Goal: Task Accomplishment & Management: Use online tool/utility

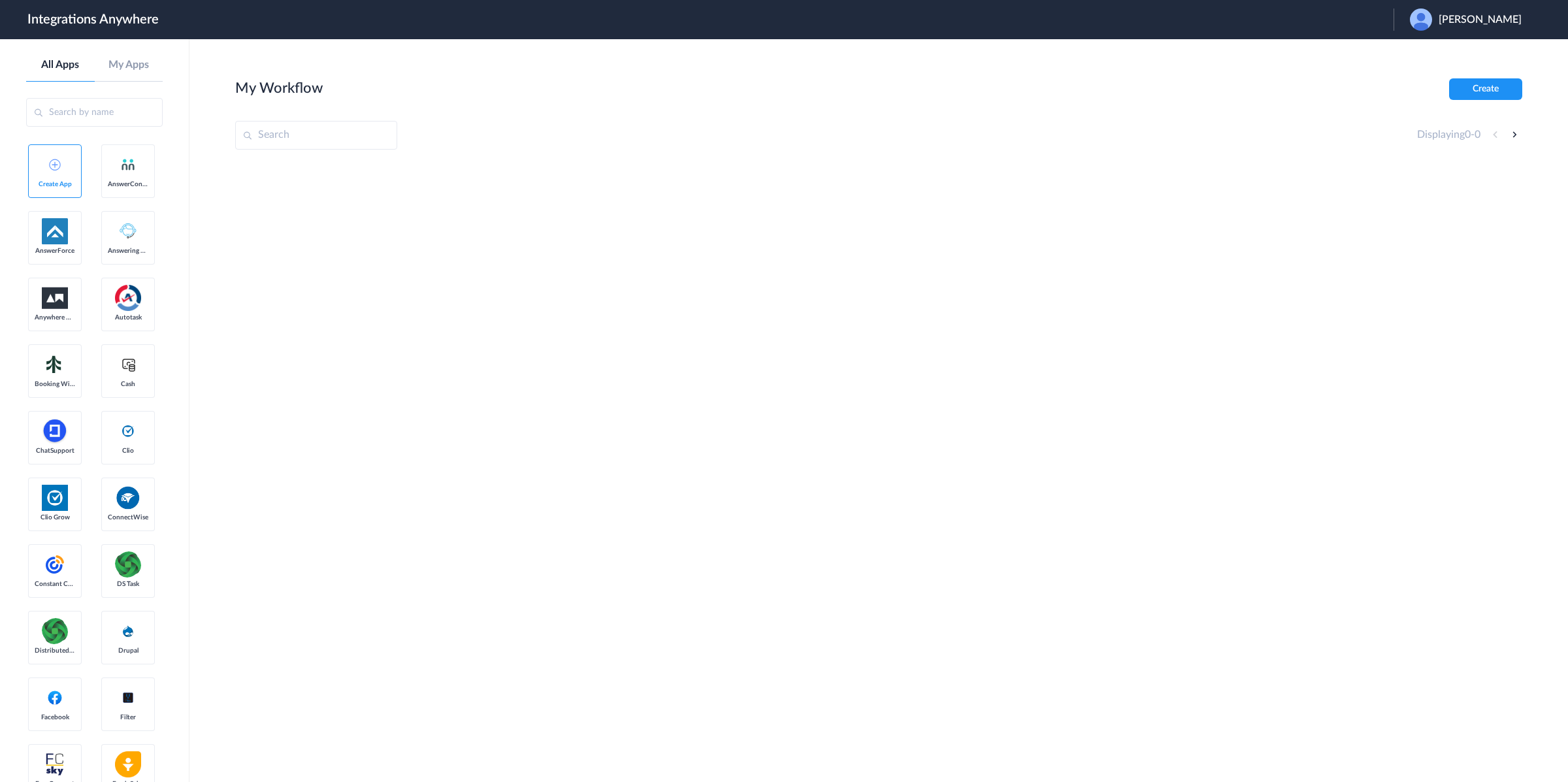
click at [1494, 20] on span "[PERSON_NAME]" at bounding box center [1480, 20] width 83 height 13
click at [1448, 50] on li "Logout" at bounding box center [1464, 53] width 141 height 24
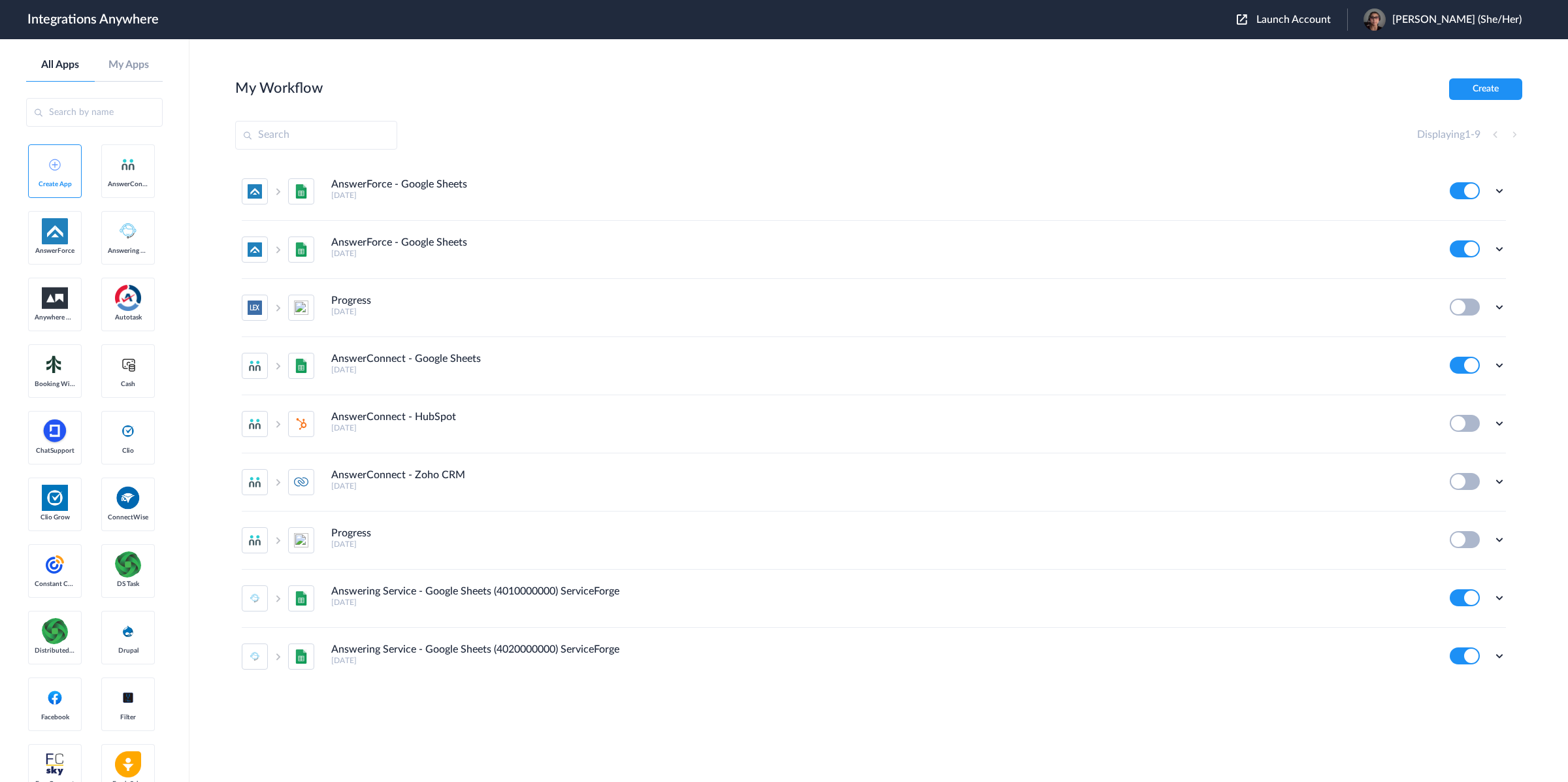
click at [1313, 21] on span "Launch Account" at bounding box center [1293, 20] width 75 height 11
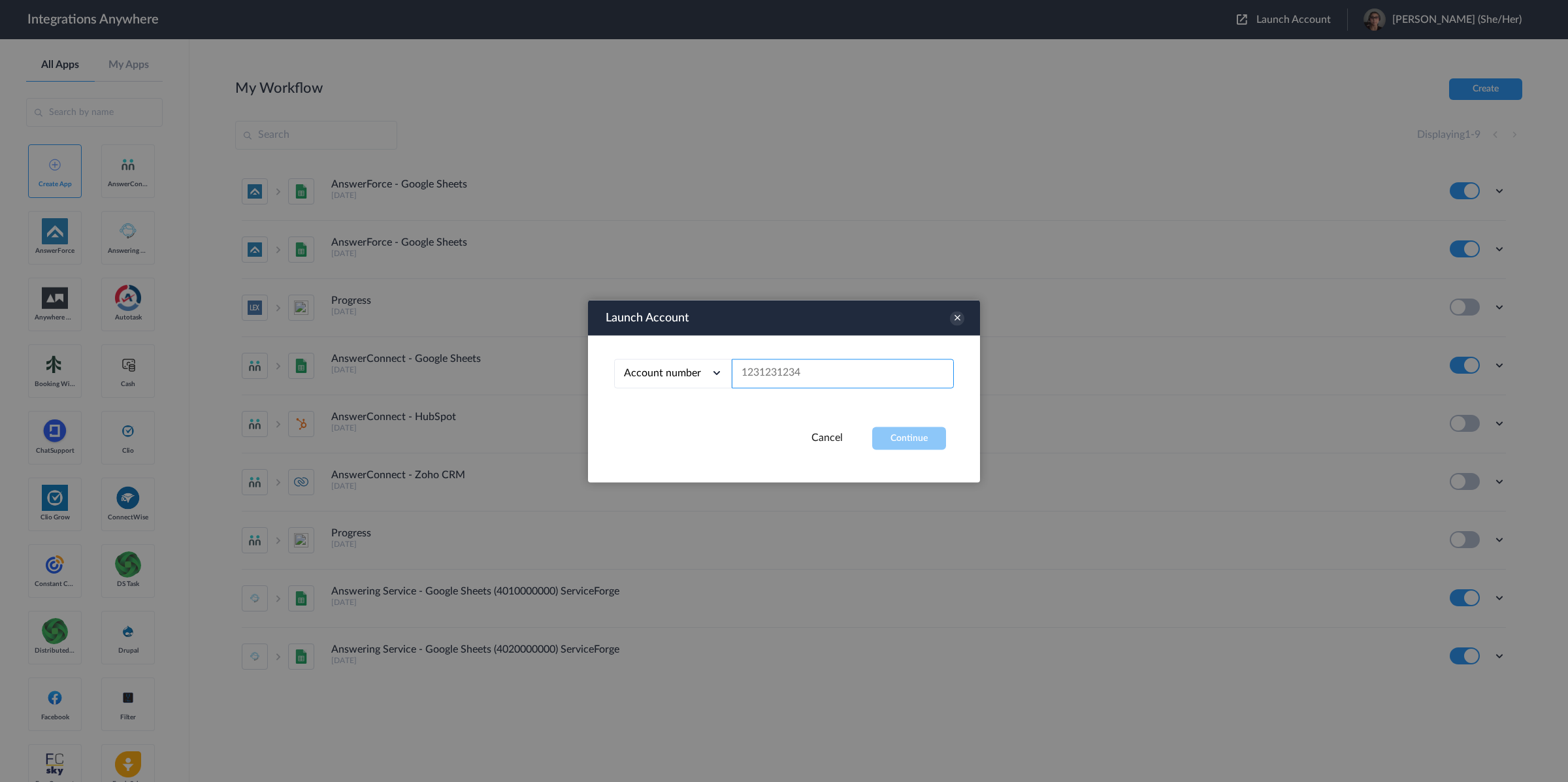
click at [853, 381] on input "text" at bounding box center [843, 373] width 222 height 30
paste input "8775336799"
type input "8775336799"
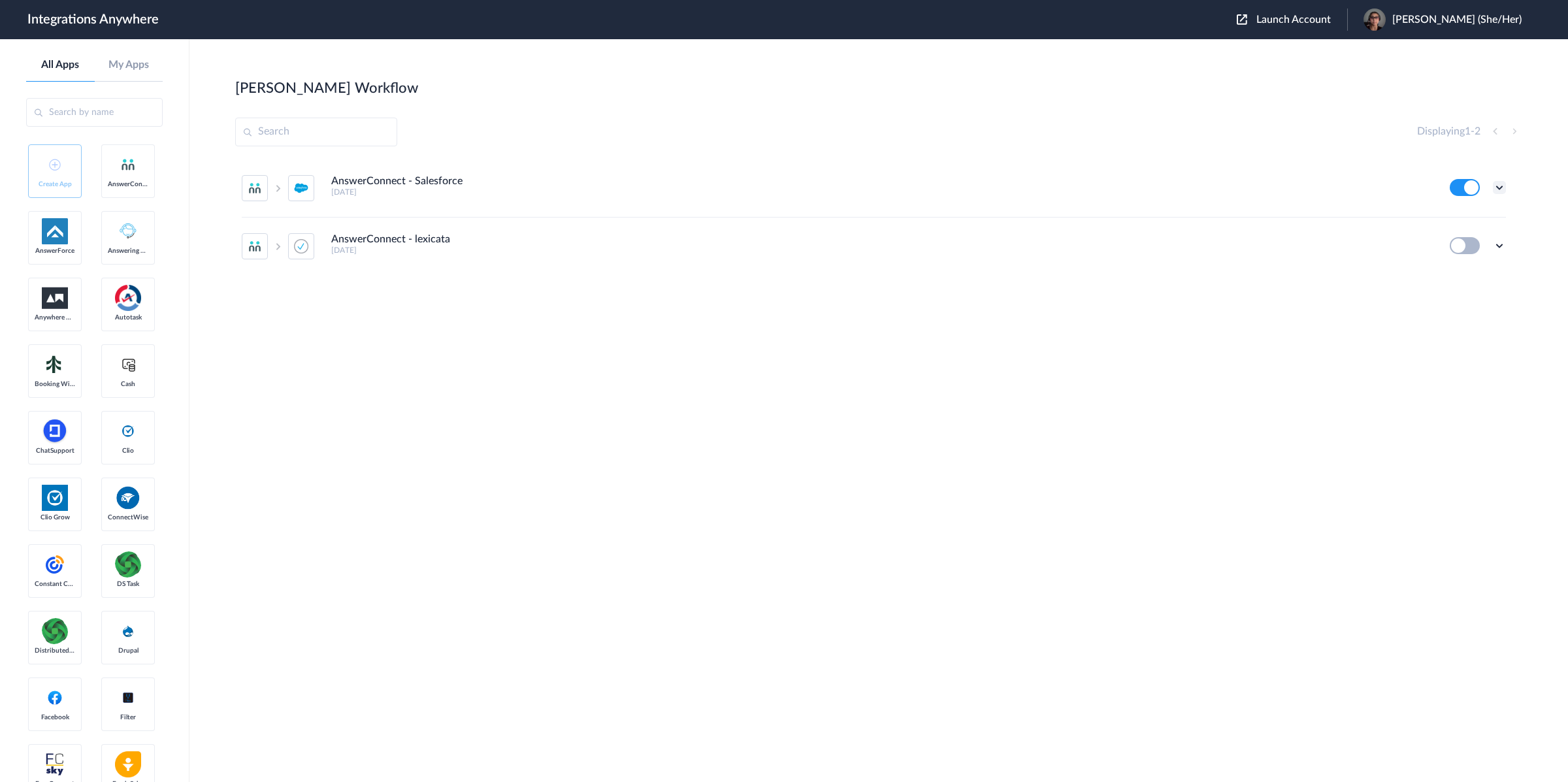
click at [1501, 188] on icon at bounding box center [1500, 188] width 13 height 13
click at [1485, 241] on link "Task history" at bounding box center [1462, 242] width 63 height 9
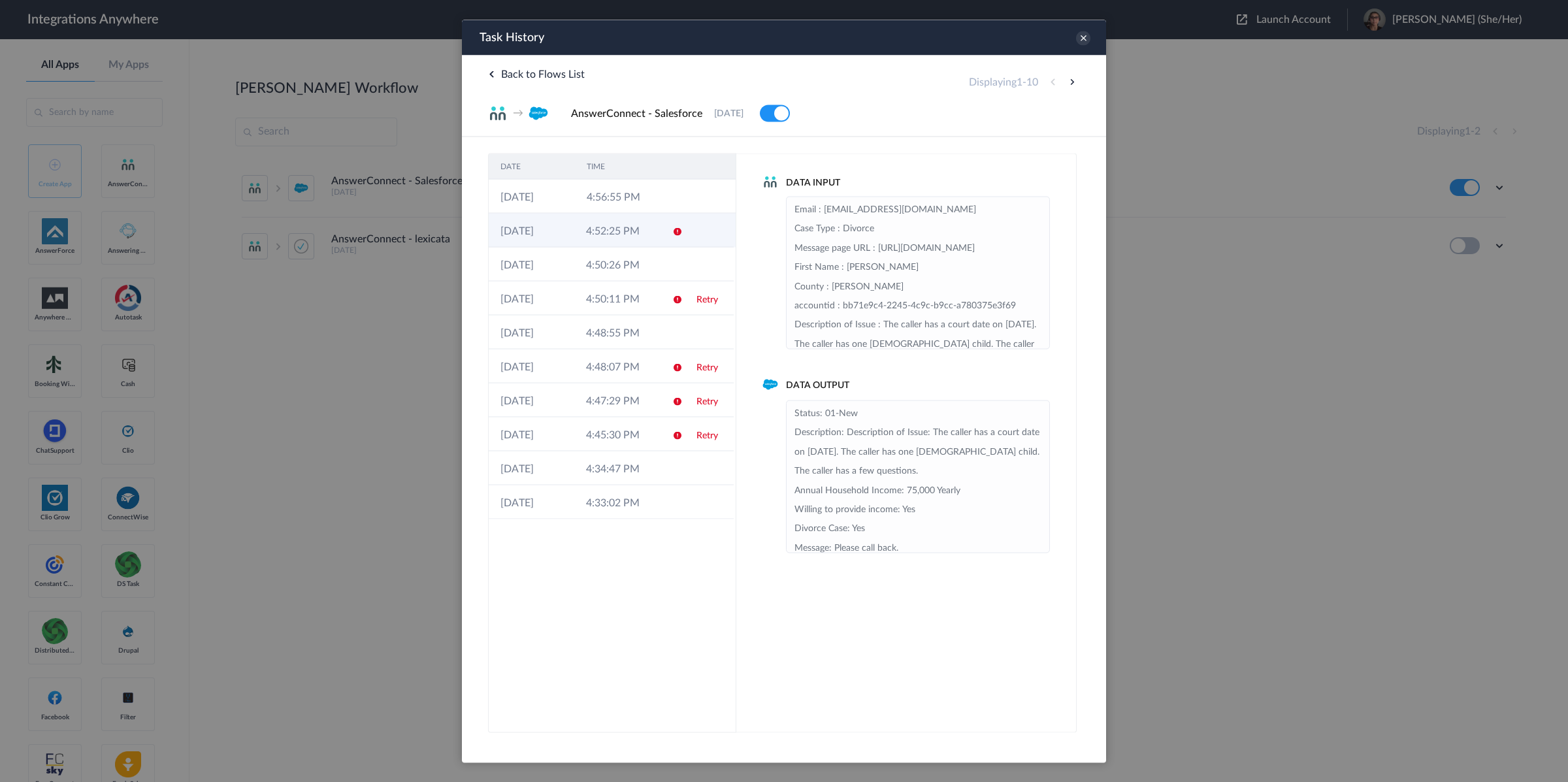
click at [637, 222] on td "4:52:25 PM" at bounding box center [618, 230] width 86 height 34
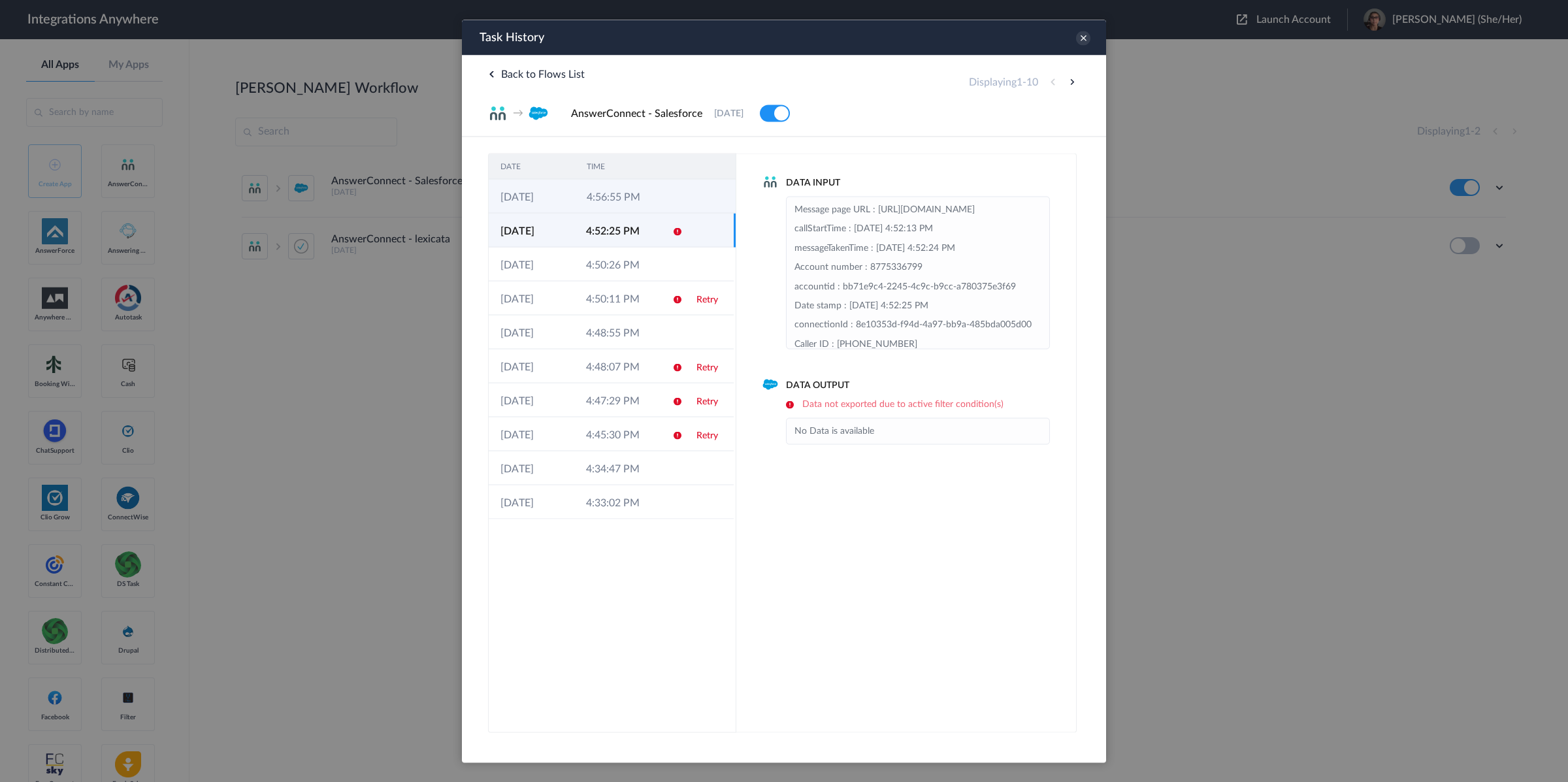
click at [632, 196] on td "4:56:55 PM" at bounding box center [618, 196] width 87 height 34
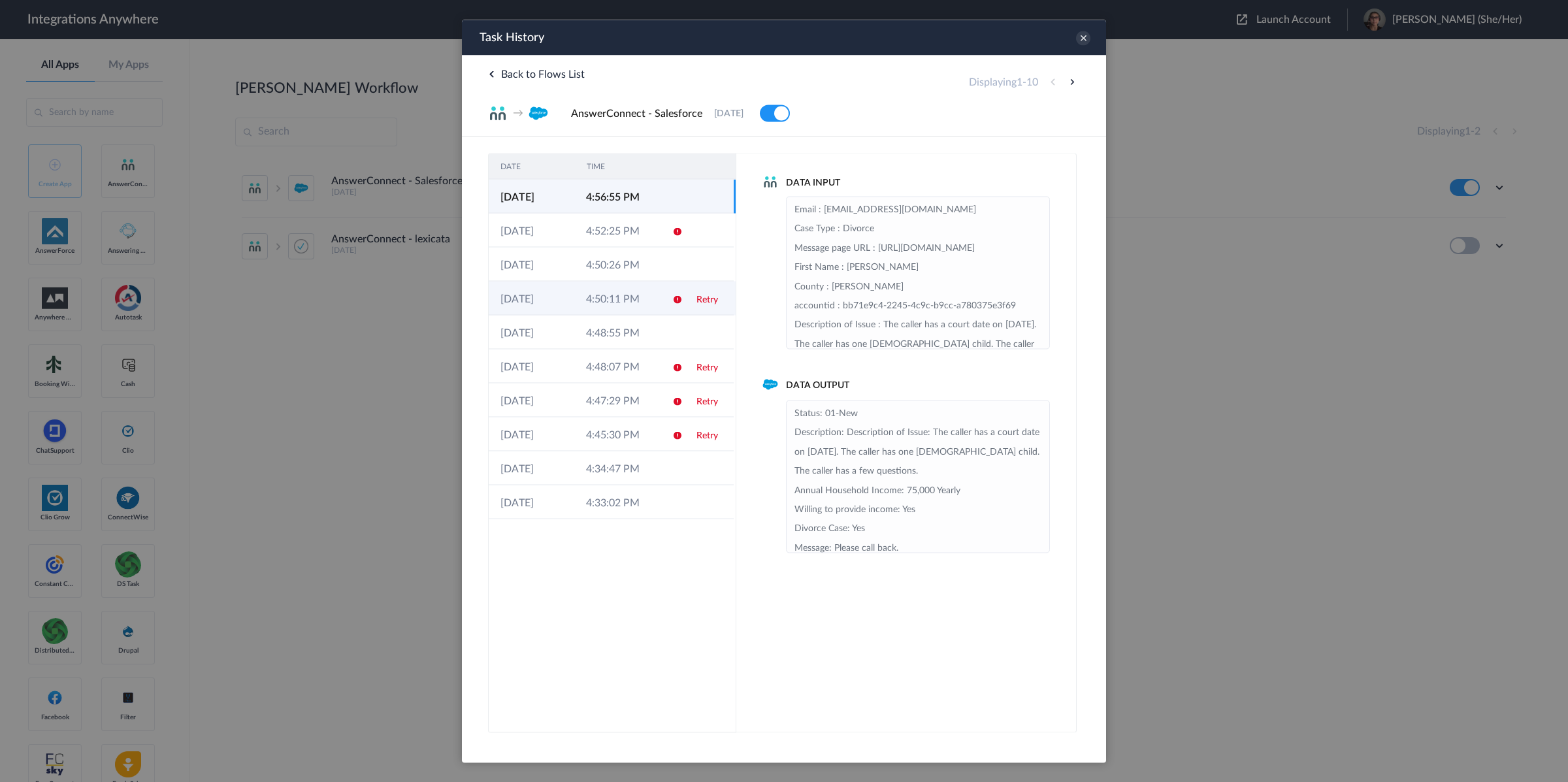
click at [629, 301] on td "4:50:11 PM" at bounding box center [618, 297] width 86 height 34
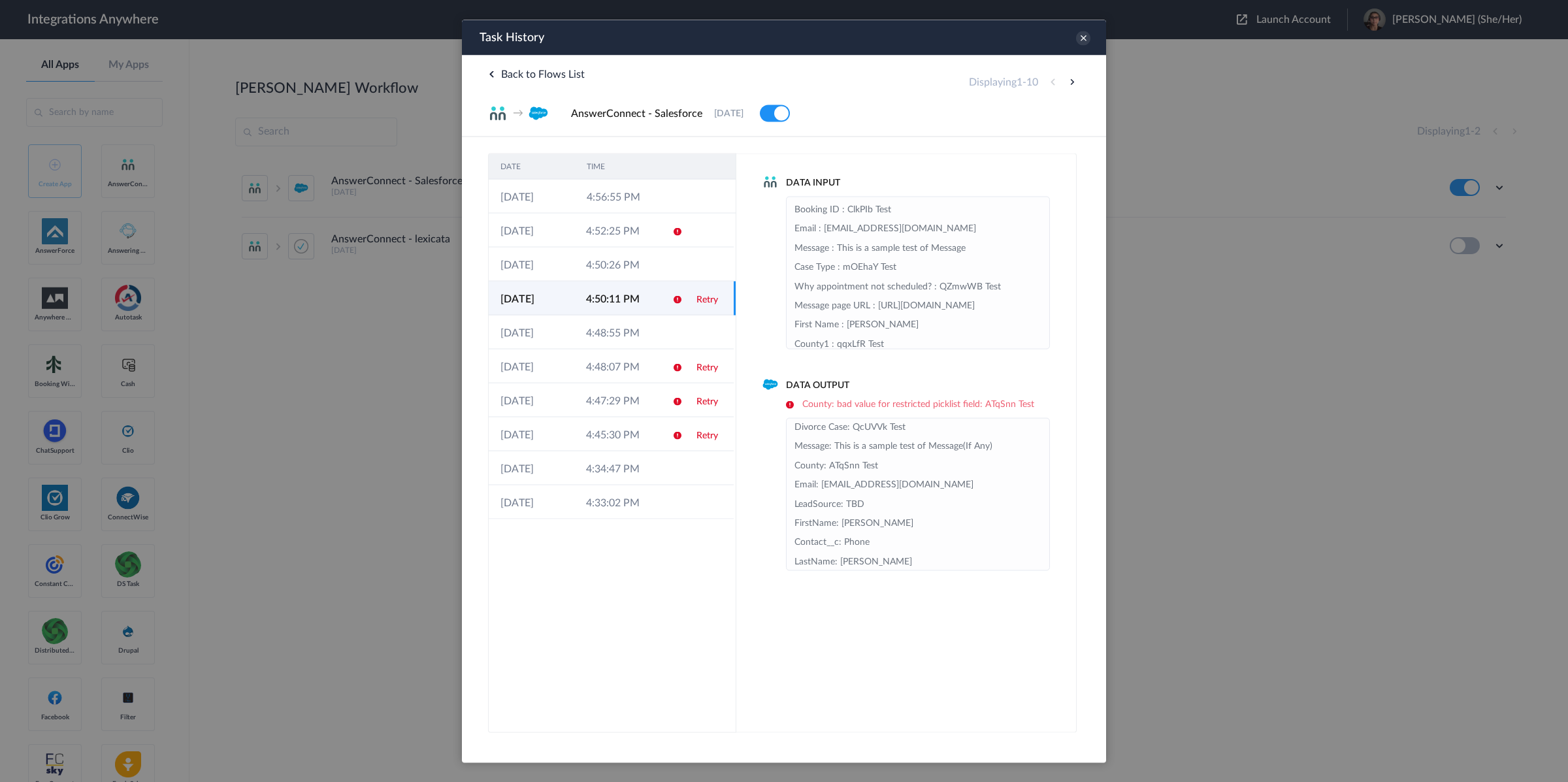
scroll to position [96, 0]
click at [612, 231] on td "4:52:25 PM" at bounding box center [618, 230] width 86 height 34
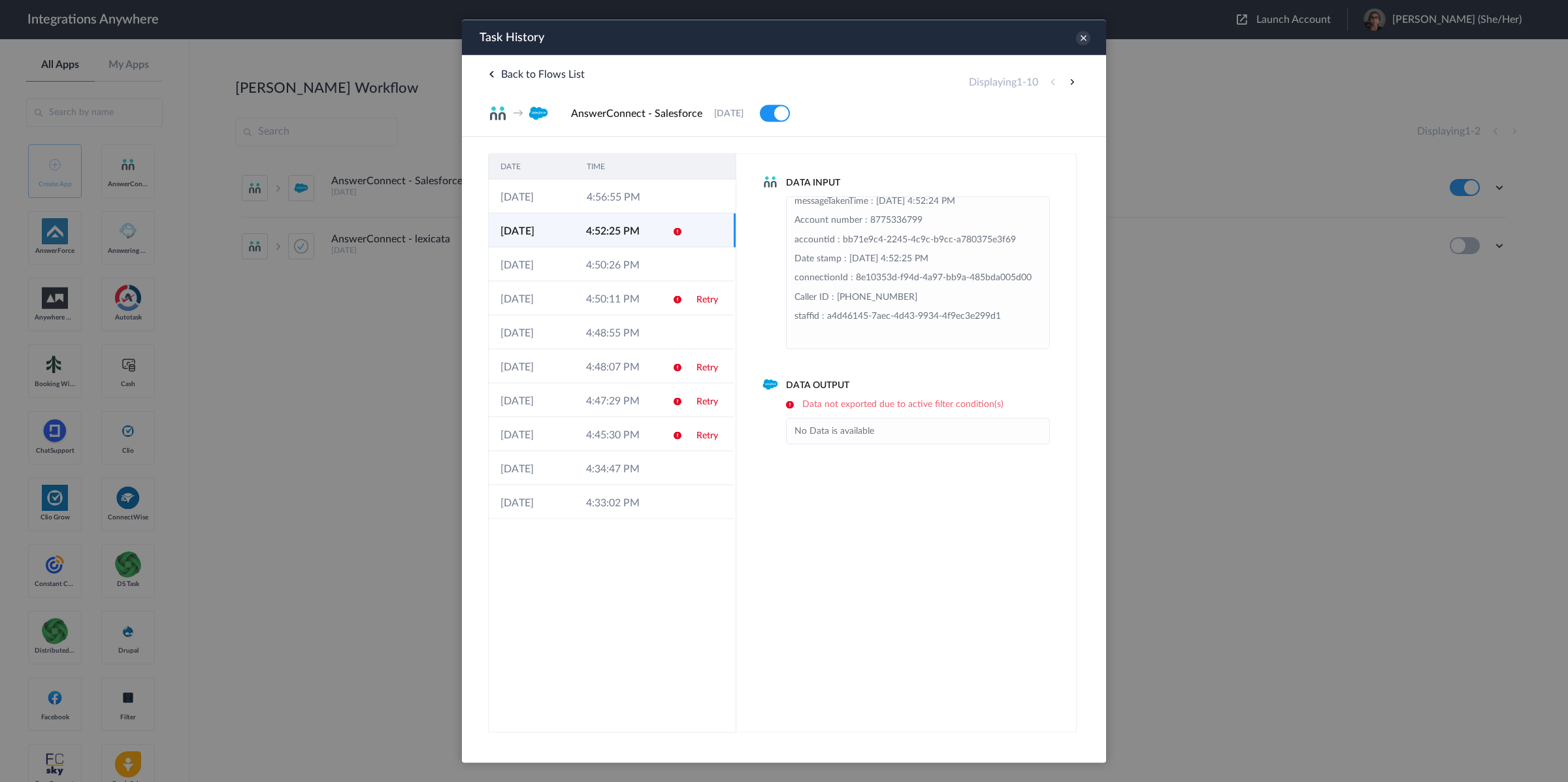
scroll to position [136, 0]
click at [638, 201] on td "4:56:55 PM" at bounding box center [618, 196] width 87 height 34
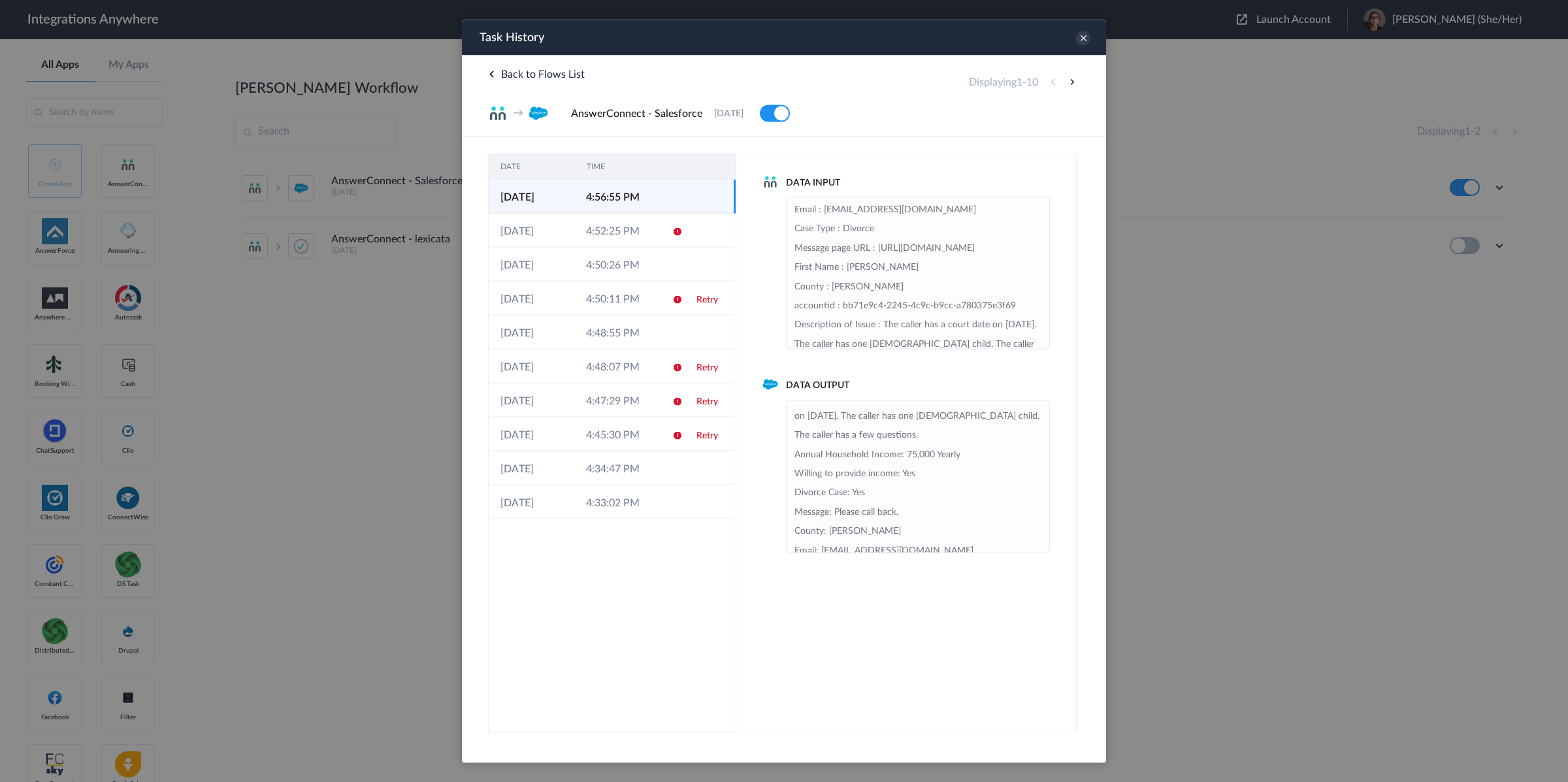
scroll to position [32, 0]
click at [707, 302] on link "Retry" at bounding box center [707, 299] width 22 height 9
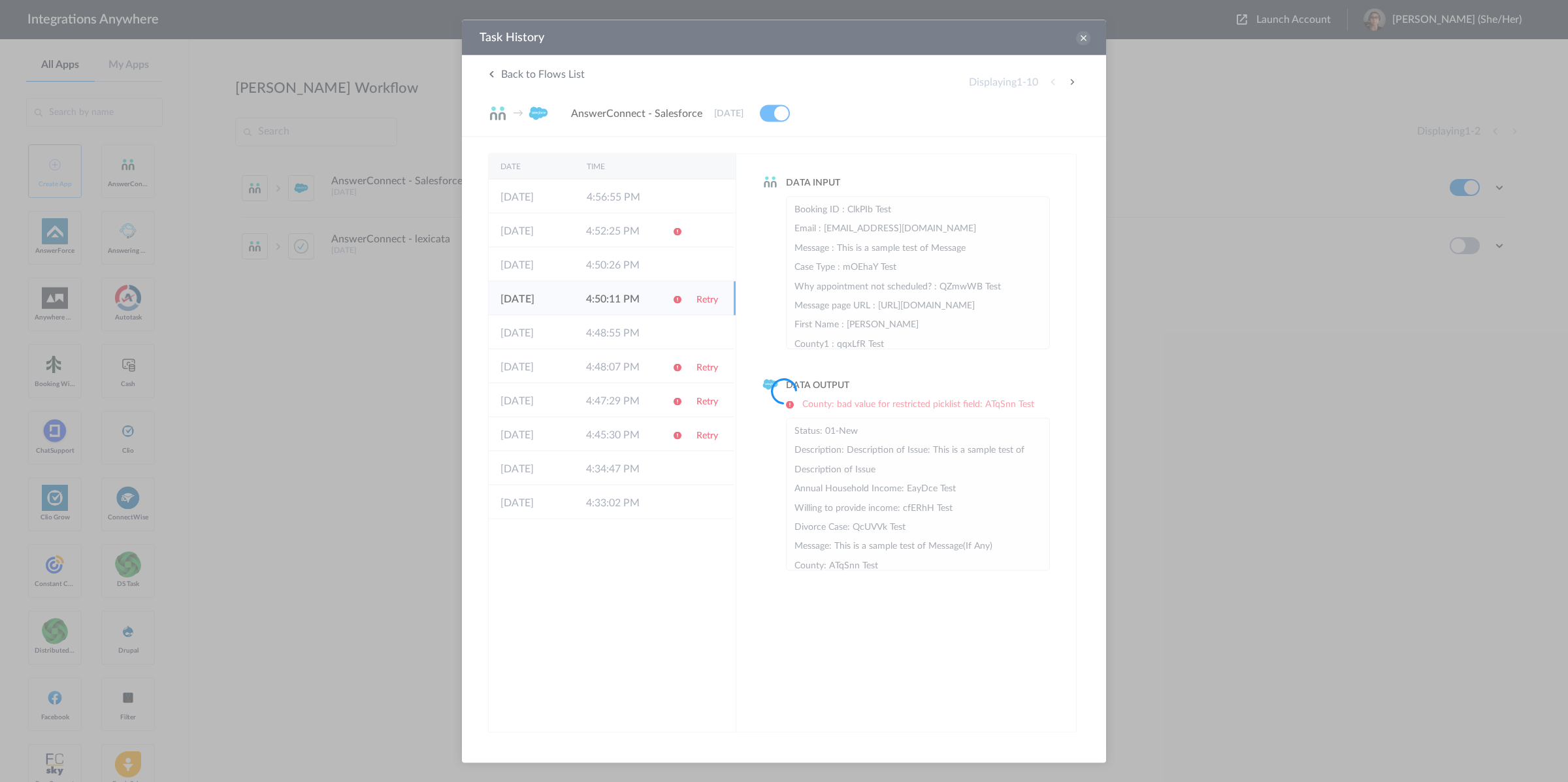
click at [707, 374] on div at bounding box center [784, 391] width 1568 height 782
click at [707, 372] on div at bounding box center [784, 391] width 1568 height 782
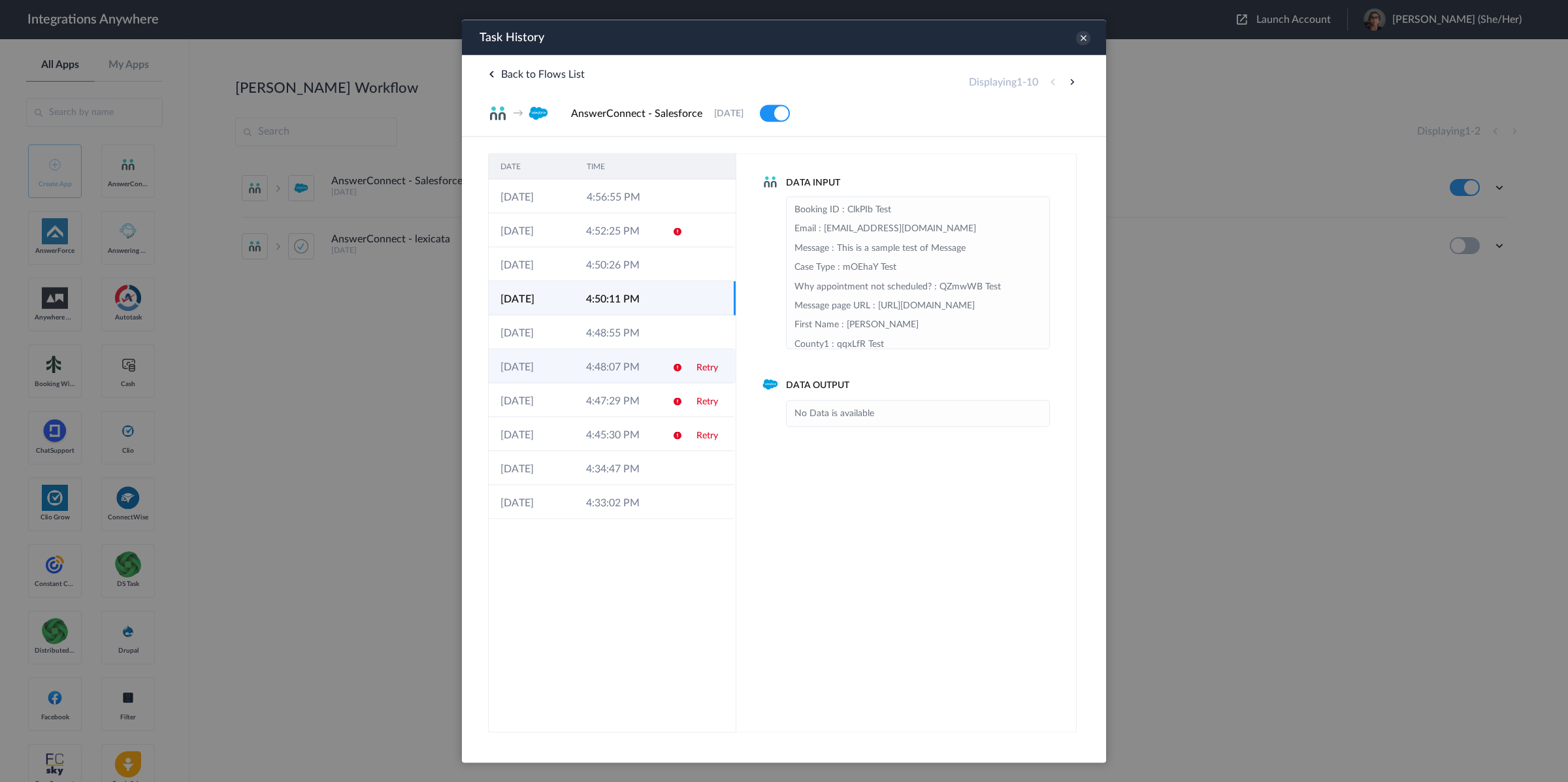
click at [706, 371] on link "Retry" at bounding box center [707, 367] width 22 height 9
click at [705, 402] on link "Retry" at bounding box center [707, 402] width 22 height 9
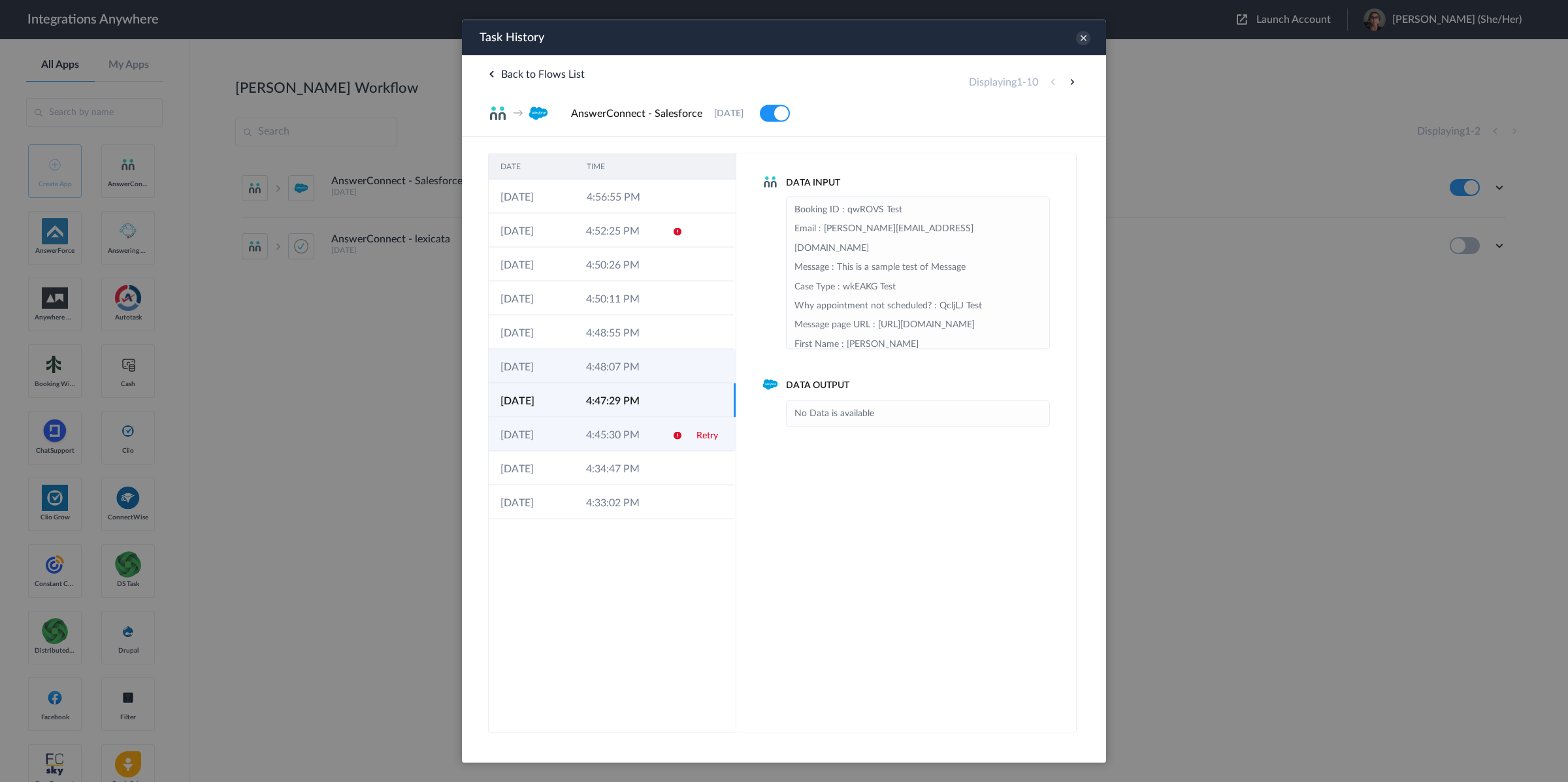
click at [706, 435] on link "Retry" at bounding box center [707, 435] width 22 height 9
click at [676, 234] on icon at bounding box center [678, 231] width 11 height 11
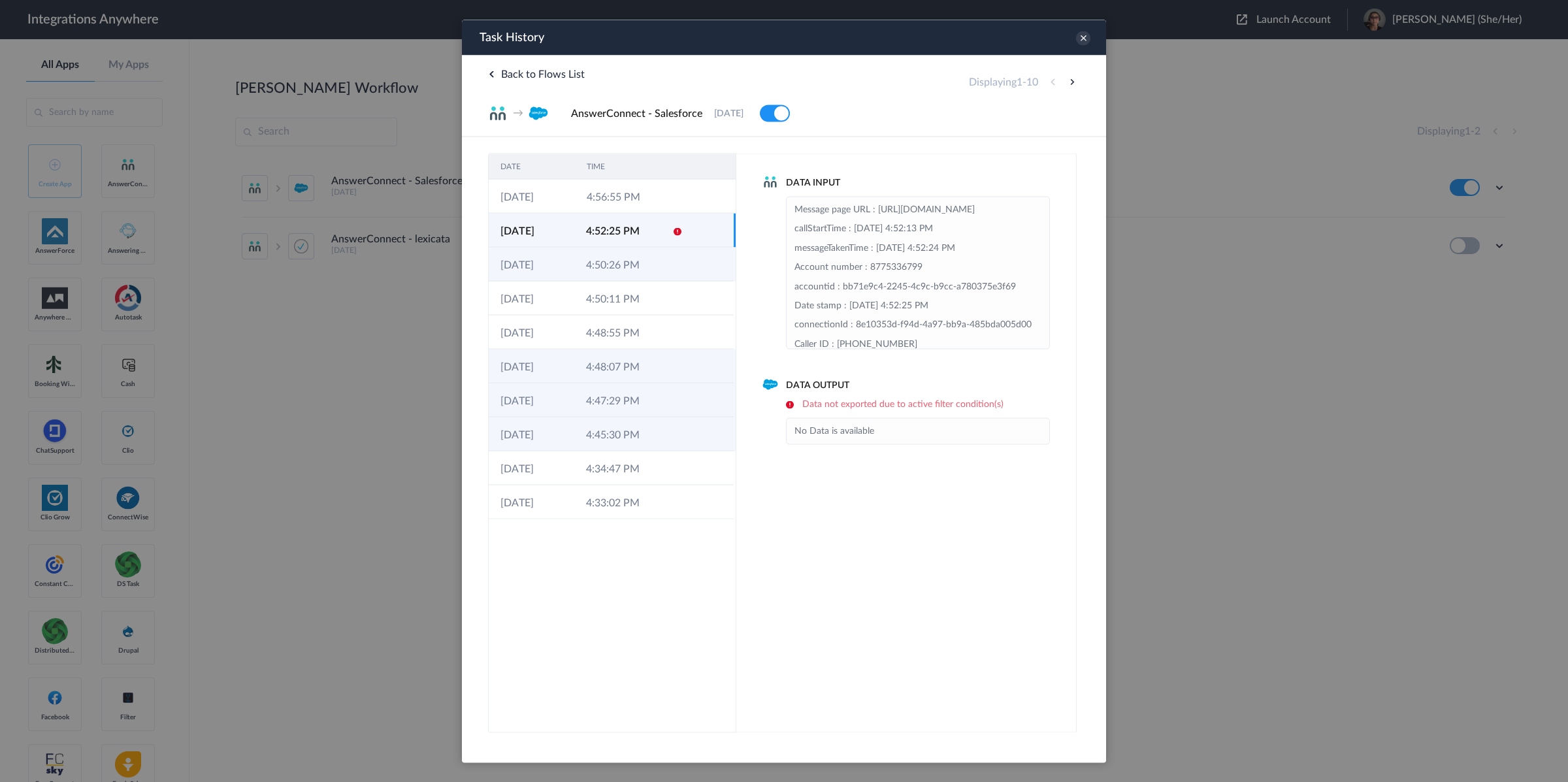
click at [677, 275] on td at bounding box center [673, 264] width 25 height 34
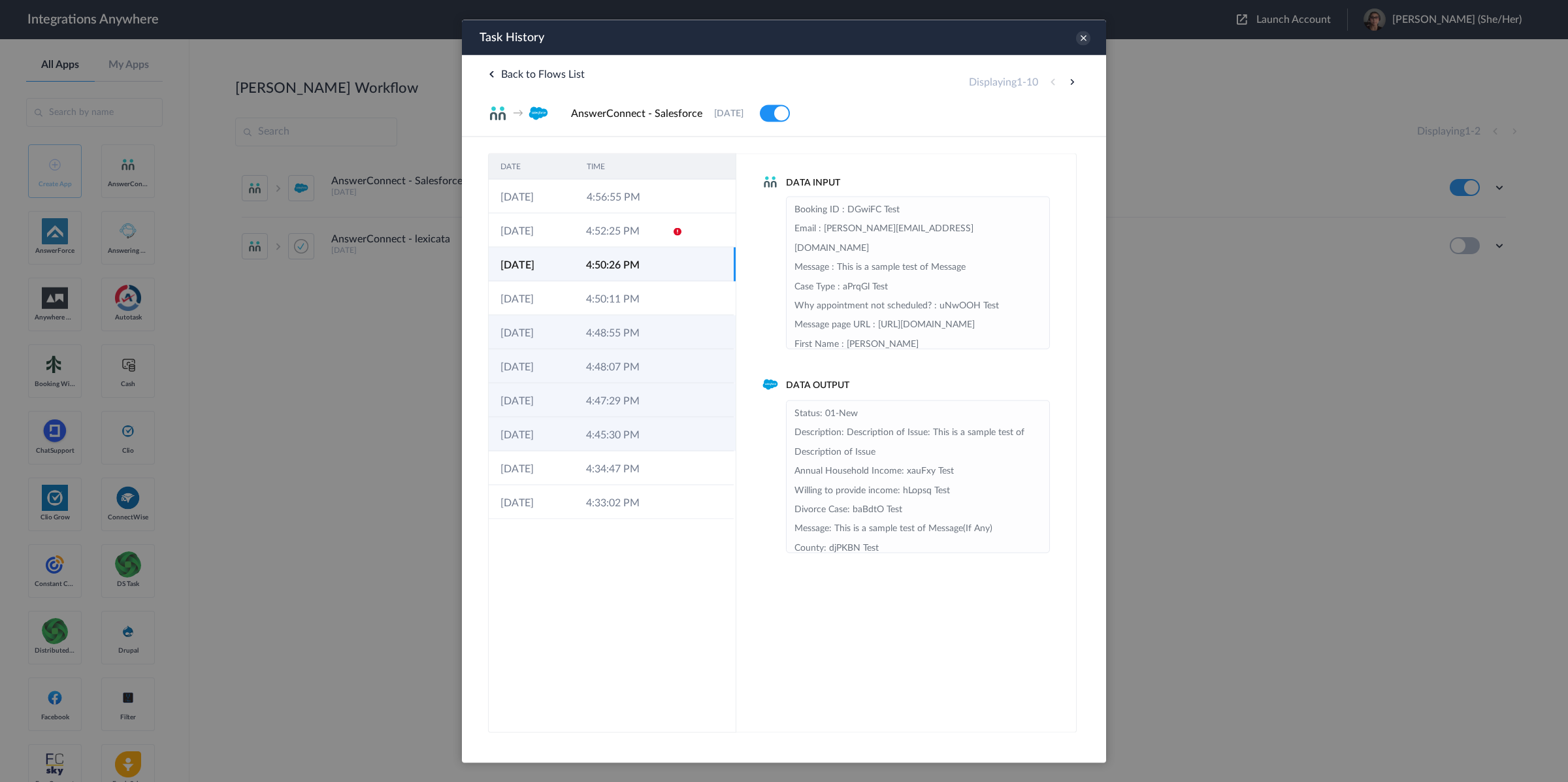
click at [682, 323] on td at bounding box center [673, 332] width 25 height 34
click at [681, 363] on td at bounding box center [673, 365] width 25 height 34
click at [684, 384] on td at bounding box center [673, 400] width 25 height 34
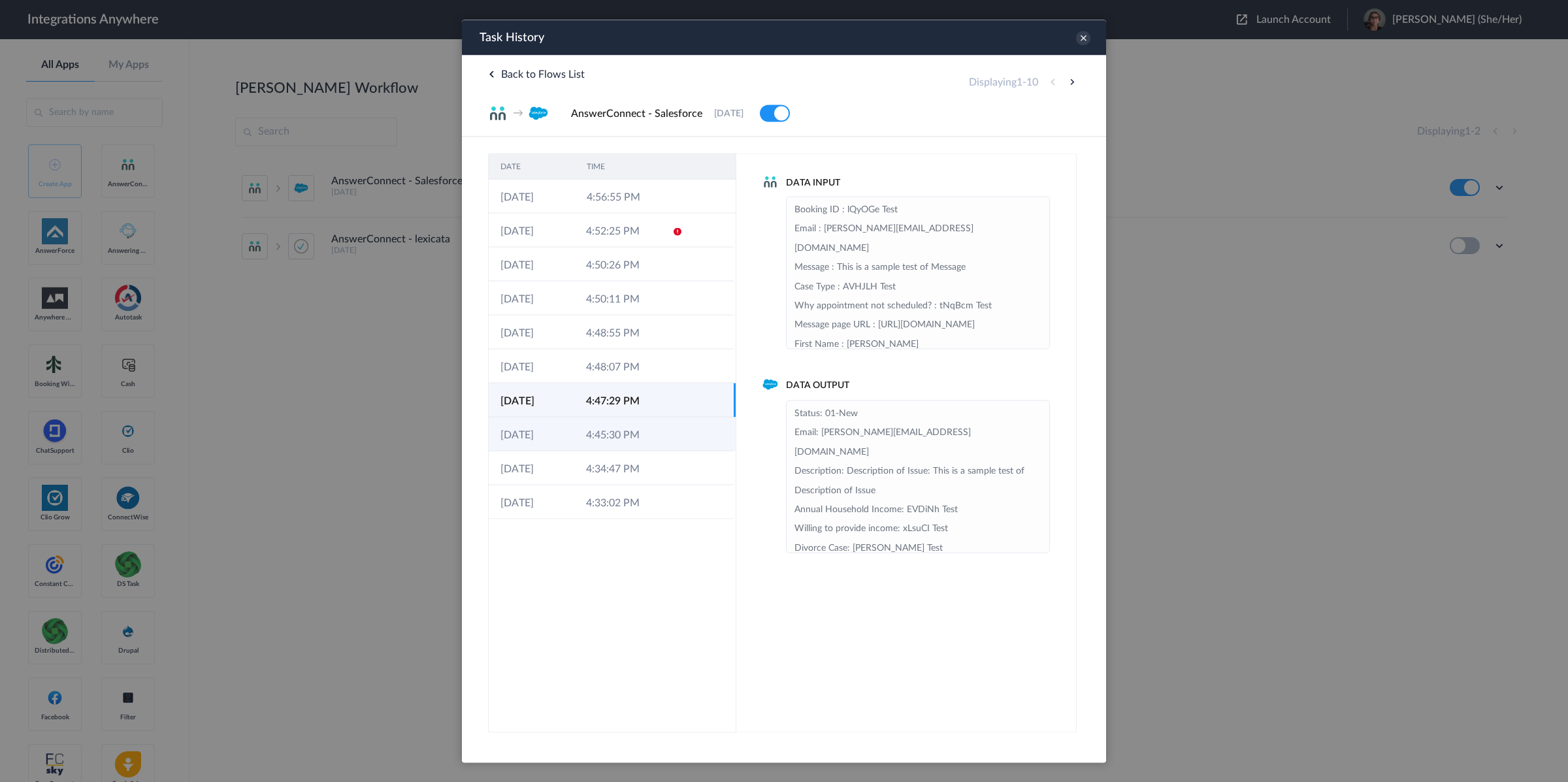
click at [678, 411] on td at bounding box center [673, 400] width 25 height 34
click at [679, 423] on td at bounding box center [673, 433] width 25 height 34
click at [671, 338] on td at bounding box center [673, 332] width 25 height 34
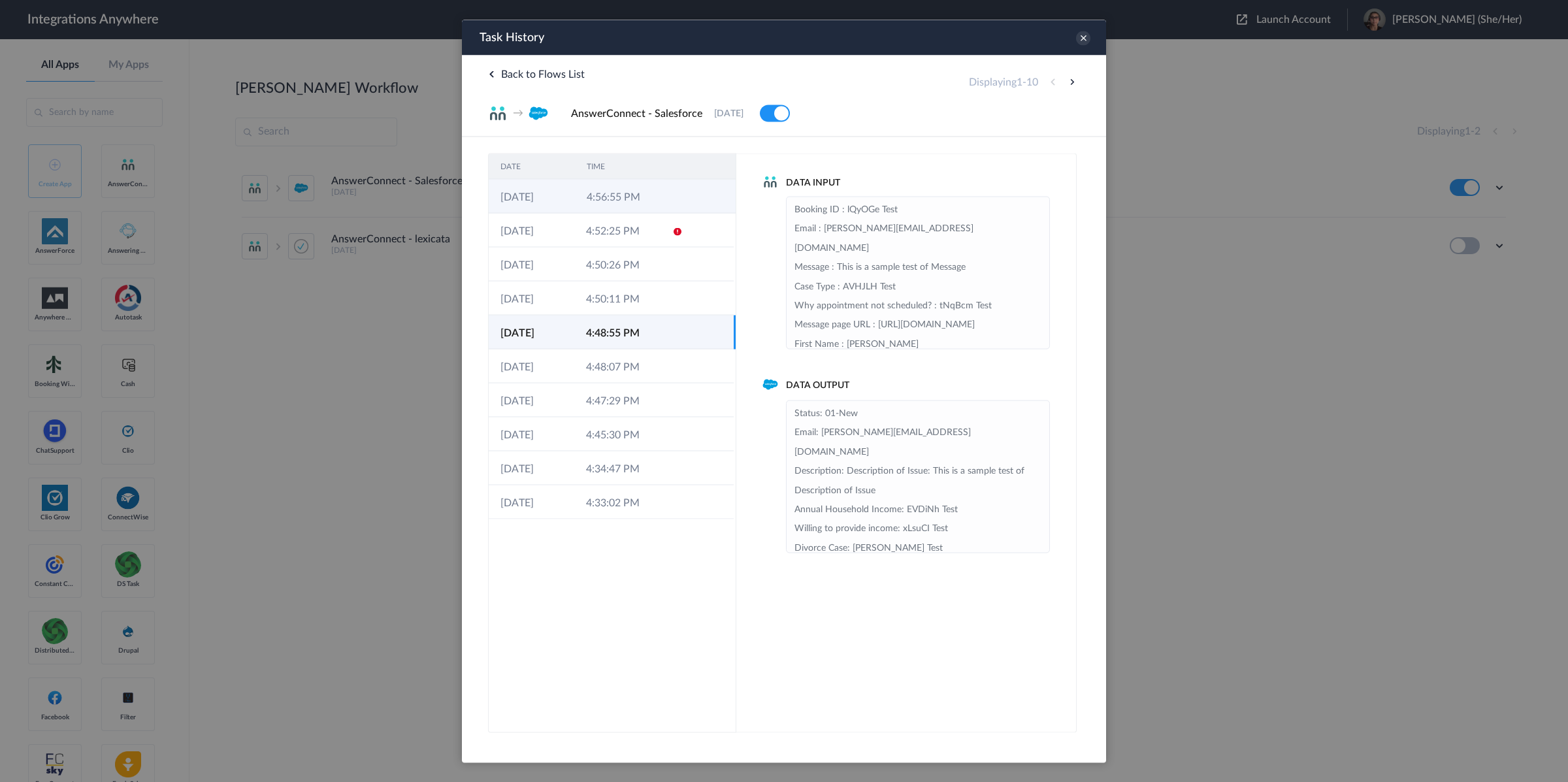
click at [676, 184] on td at bounding box center [674, 196] width 25 height 34
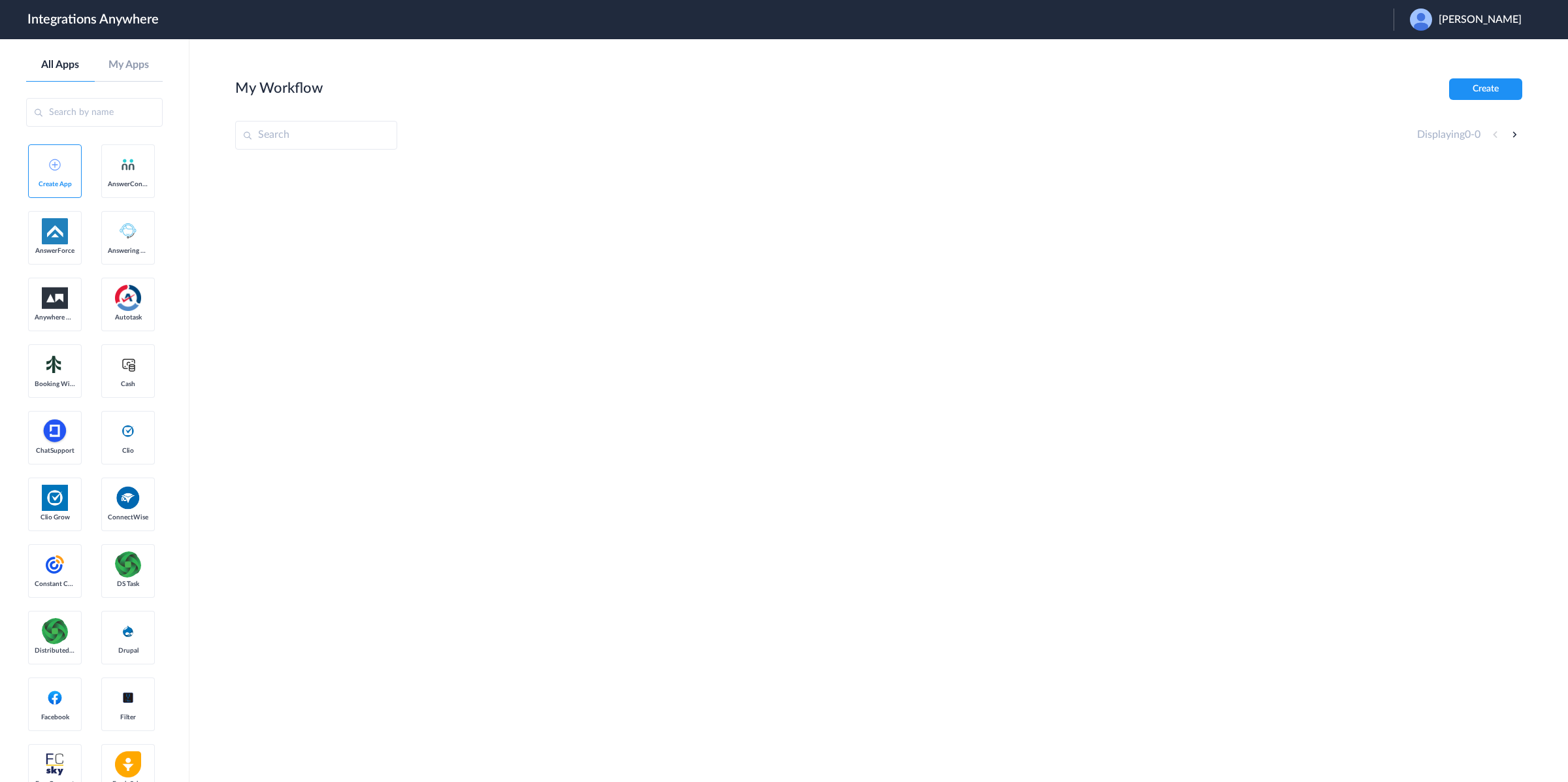
click at [1508, 18] on span "Scott Froehlich" at bounding box center [1480, 20] width 83 height 13
click at [1479, 52] on li "Logout" at bounding box center [1464, 53] width 141 height 24
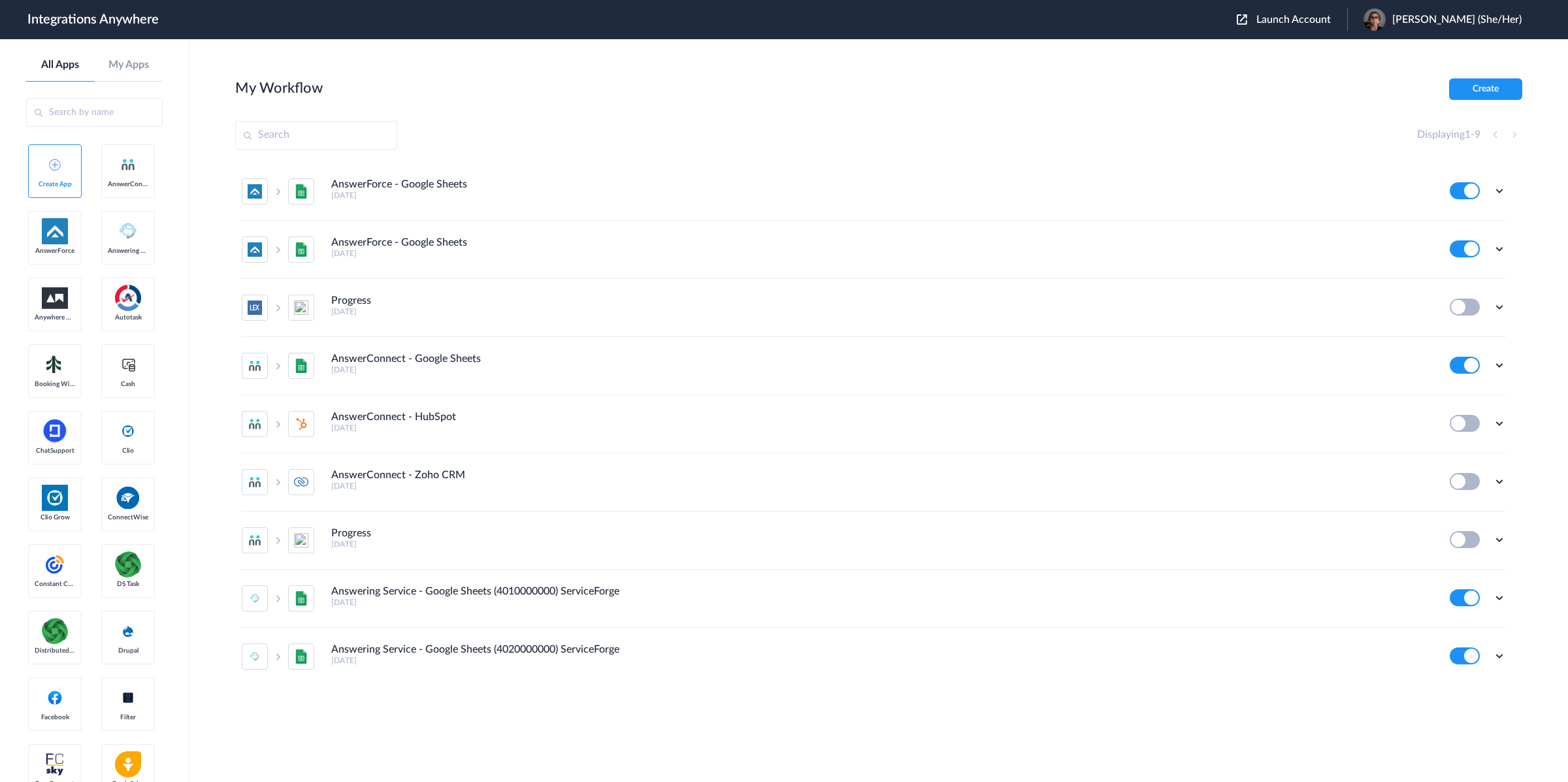
click at [1326, 20] on span "Launch Account" at bounding box center [1293, 20] width 75 height 11
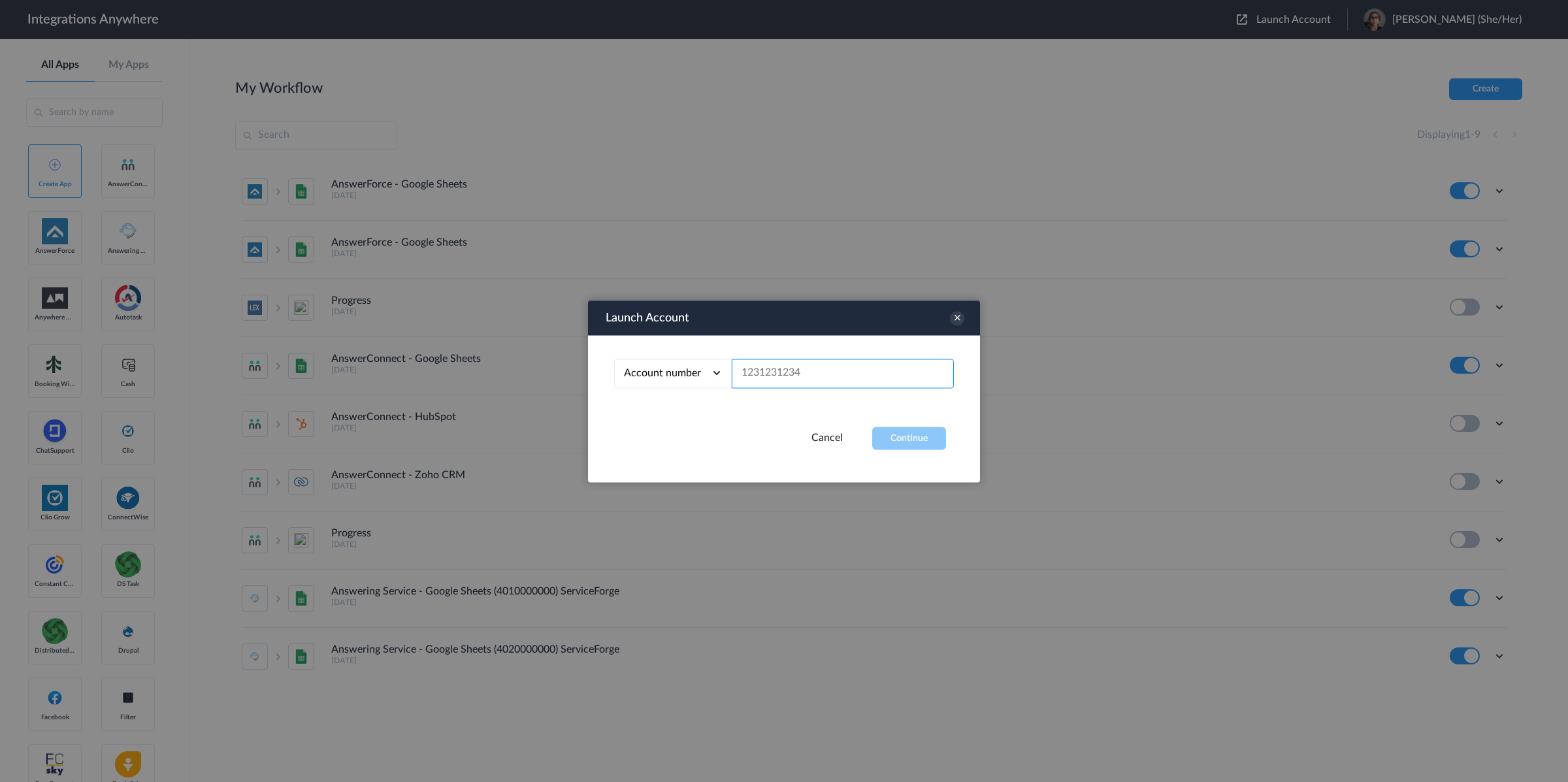
click at [867, 382] on input "text" at bounding box center [843, 373] width 222 height 30
paste input "8775336799"
type input "8775336799"
click at [902, 444] on button "Continue" at bounding box center [909, 438] width 74 height 23
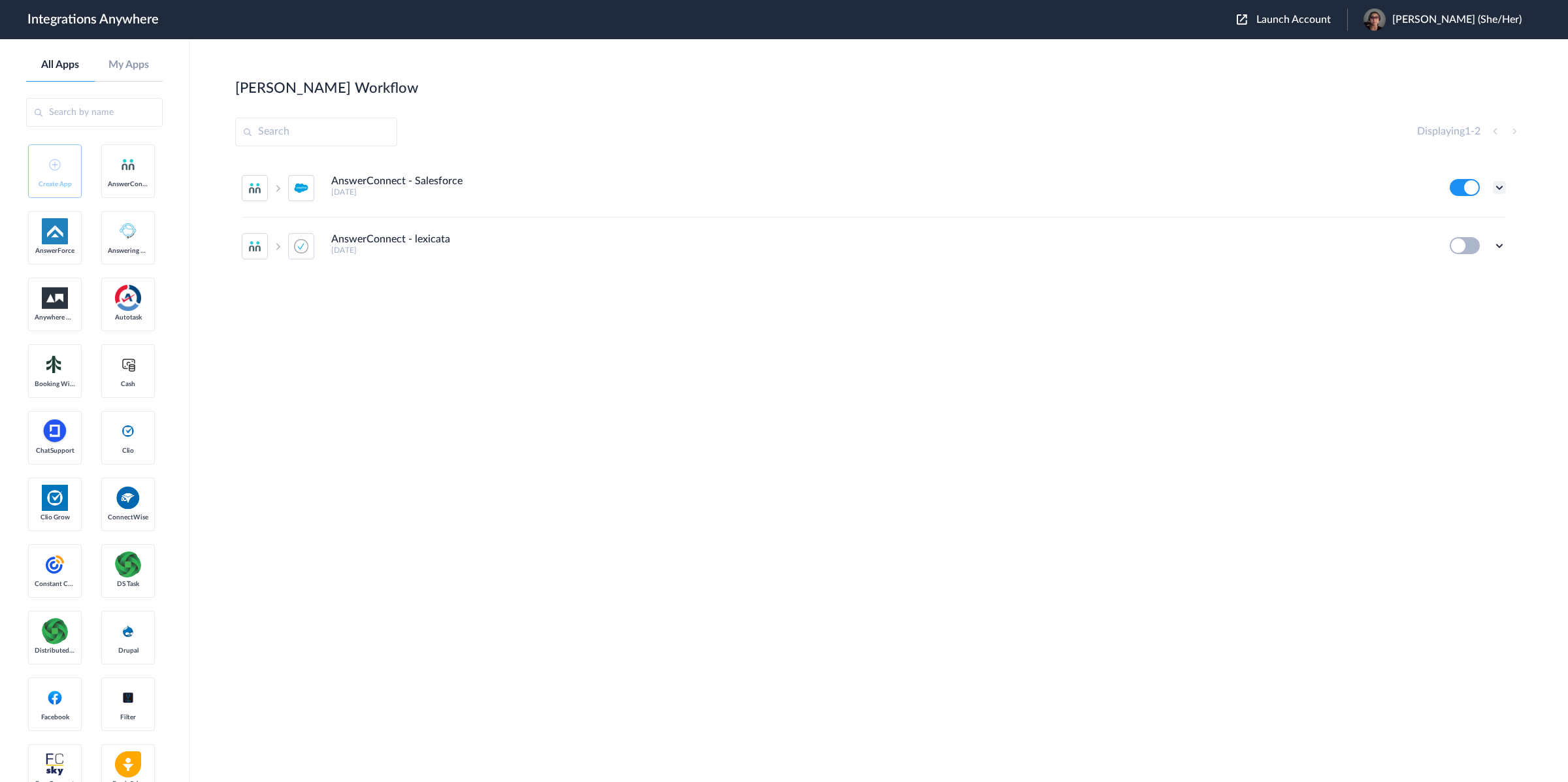
click at [1498, 186] on icon at bounding box center [1500, 188] width 13 height 13
click at [1476, 219] on li "Edit" at bounding box center [1464, 218] width 85 height 24
click at [1497, 188] on icon at bounding box center [1500, 188] width 13 height 13
click at [1468, 249] on li "Task history" at bounding box center [1464, 242] width 85 height 24
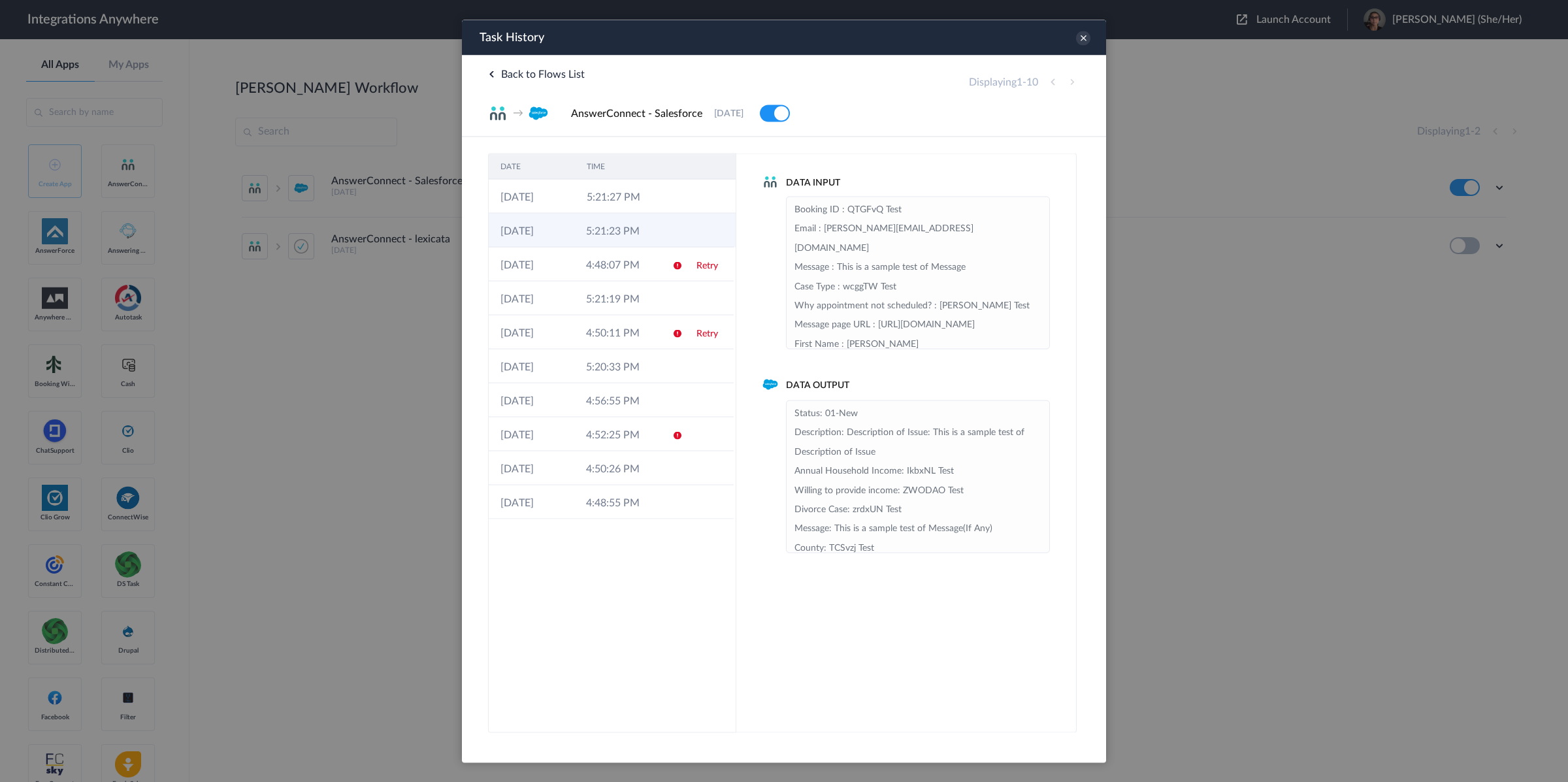
click at [627, 233] on td "5:21:23 PM" at bounding box center [618, 230] width 86 height 34
click at [624, 201] on td "5:21:27 PM" at bounding box center [618, 196] width 87 height 34
click at [708, 267] on link "Retry" at bounding box center [707, 266] width 22 height 9
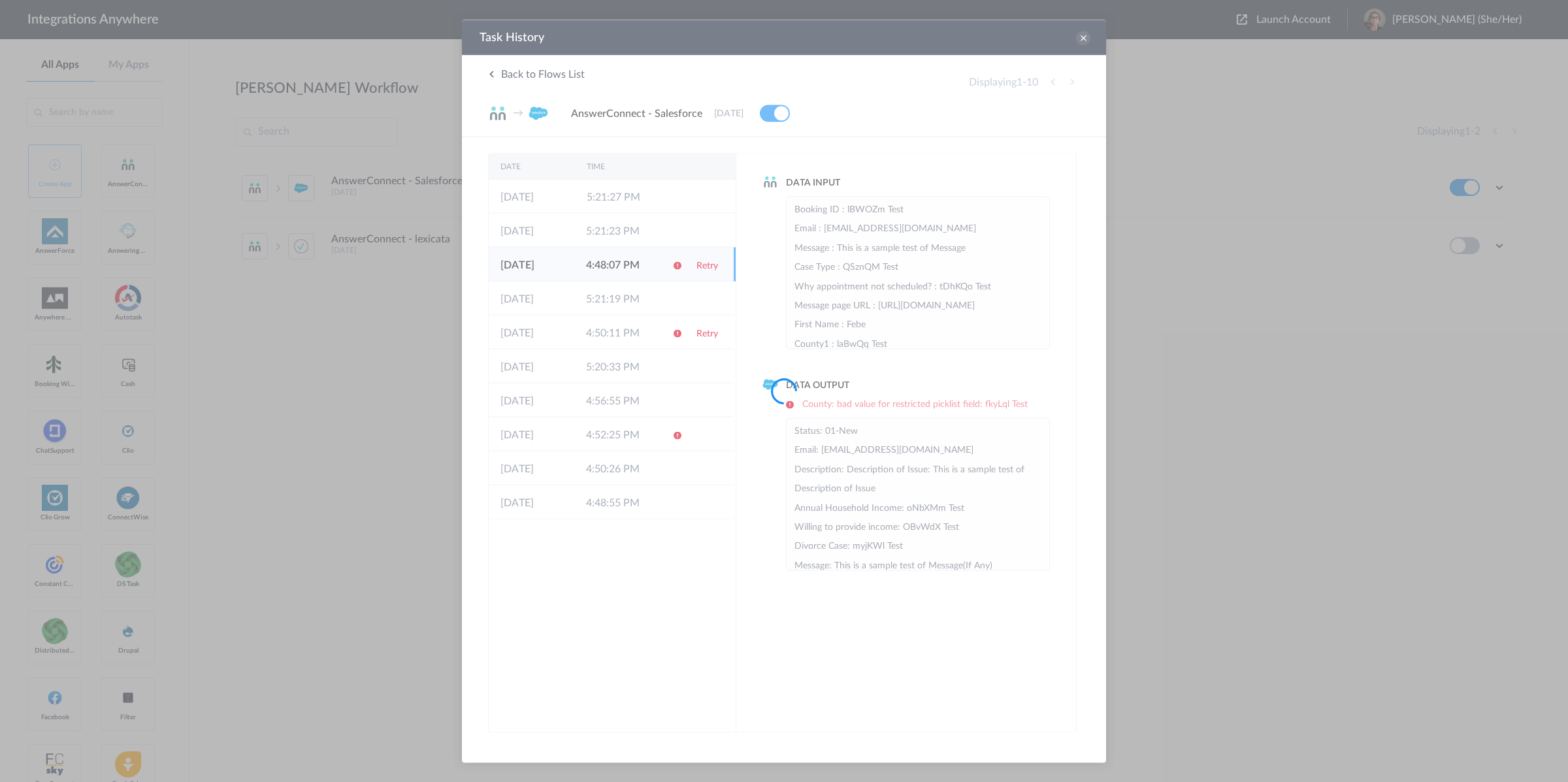
click at [704, 338] on div at bounding box center [784, 391] width 1568 height 782
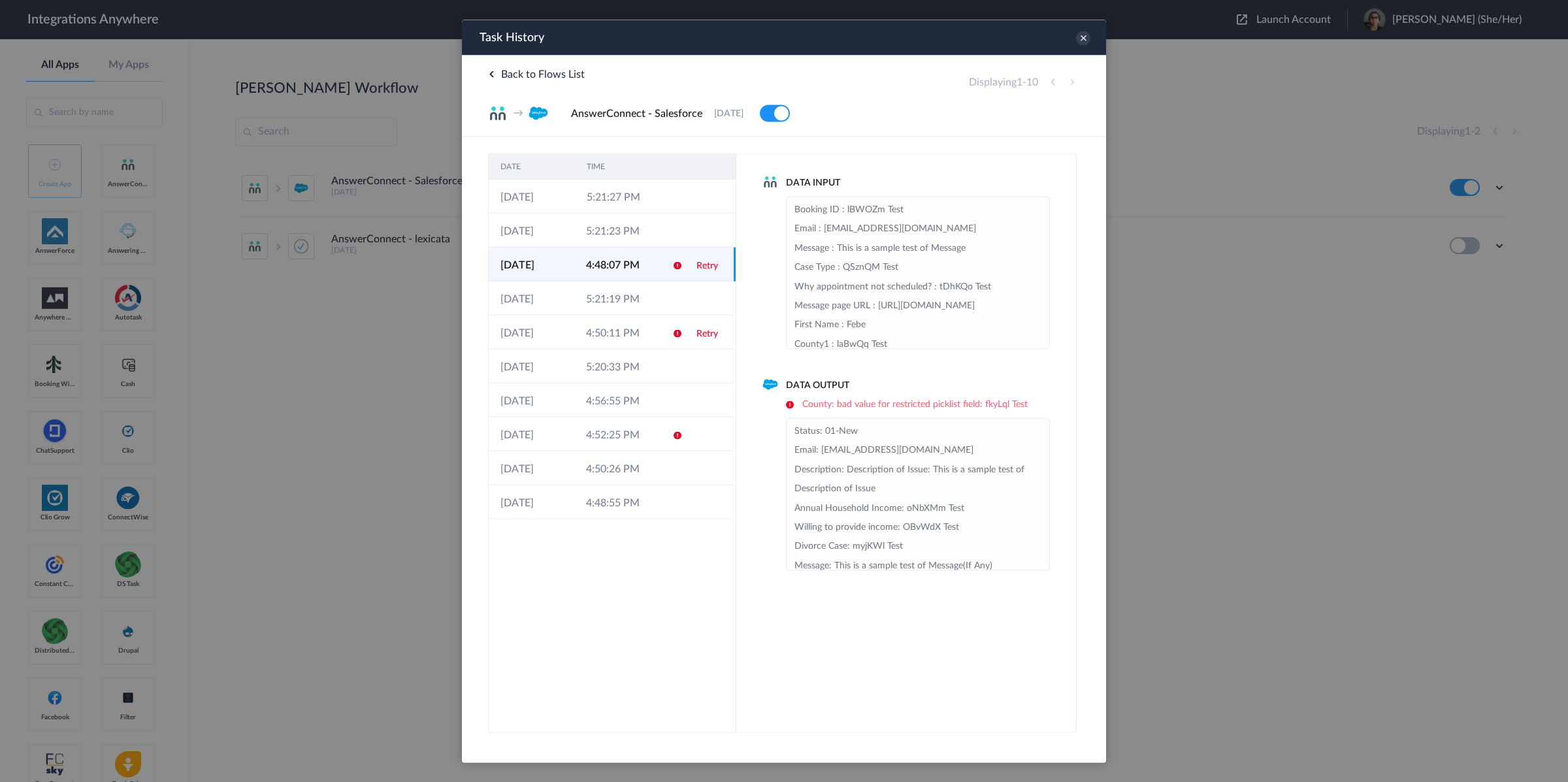
click at [704, 337] on link "Retry" at bounding box center [707, 334] width 22 height 9
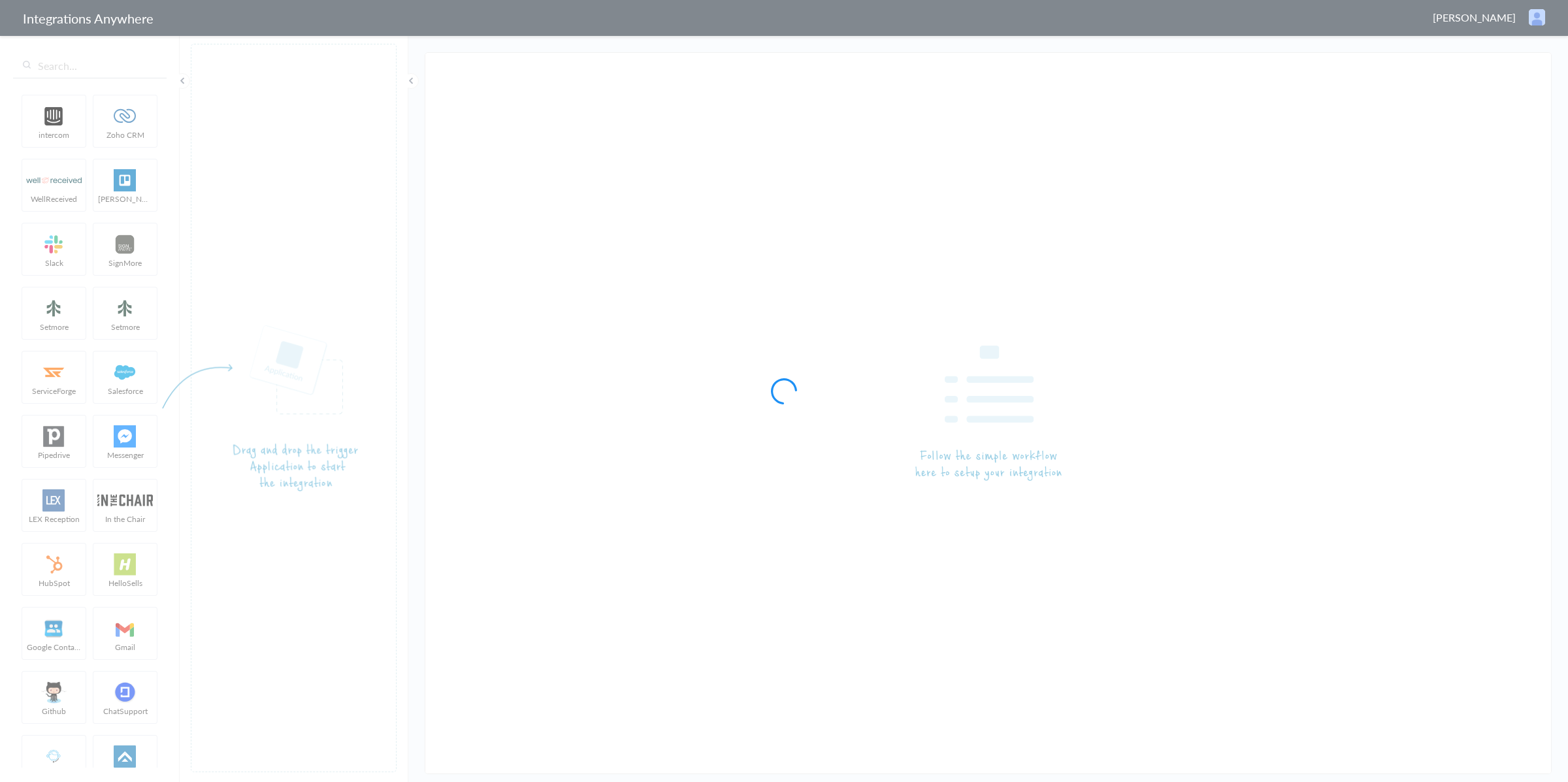
type input "AnswerConnect - Salesforce"
